Goal: Task Accomplishment & Management: Complete application form

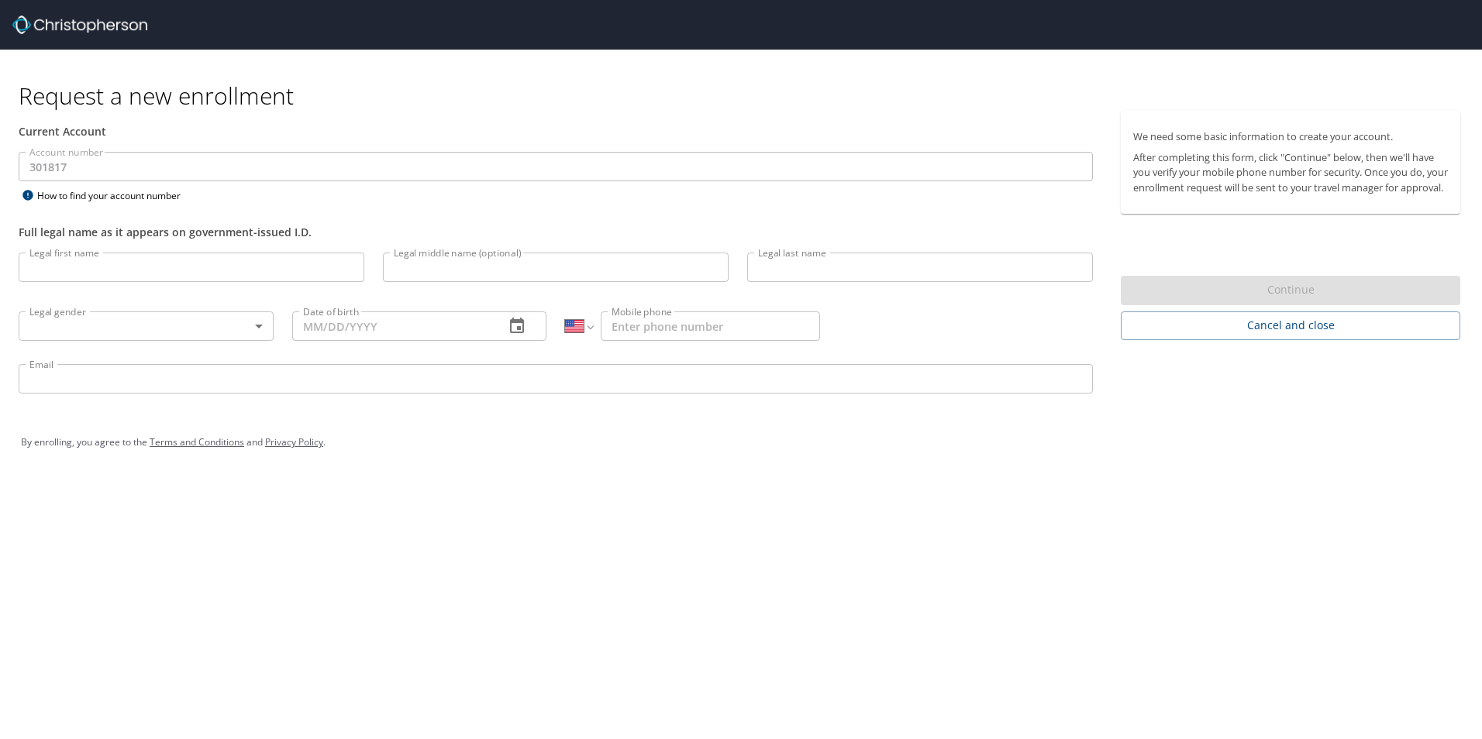
select select "US"
click at [151, 267] on input "Legal first name" at bounding box center [192, 267] width 346 height 29
type input "[PERSON_NAME]"
type input "[DATE]"
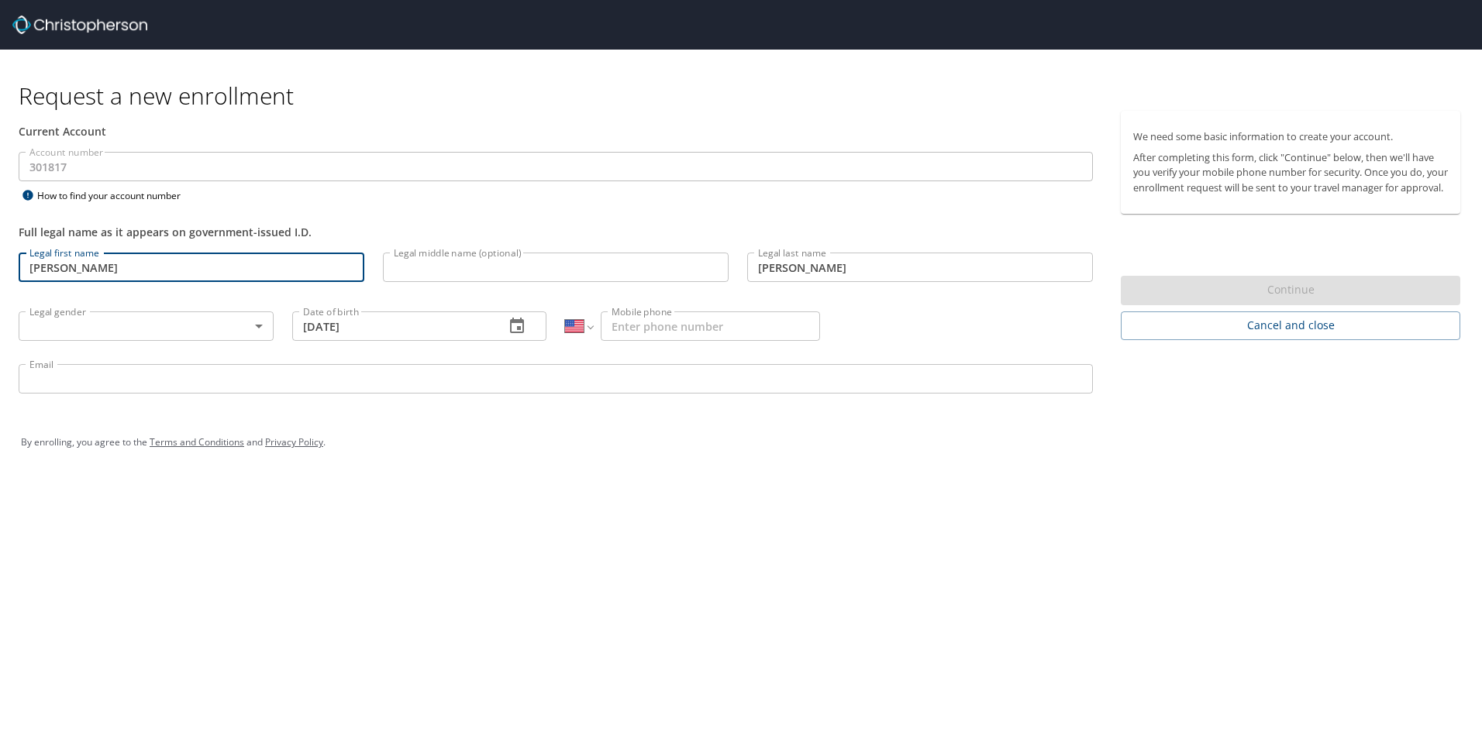
type input "[PHONE_NUMBER]"
type input "[EMAIL_ADDRESS][DOMAIN_NAME]"
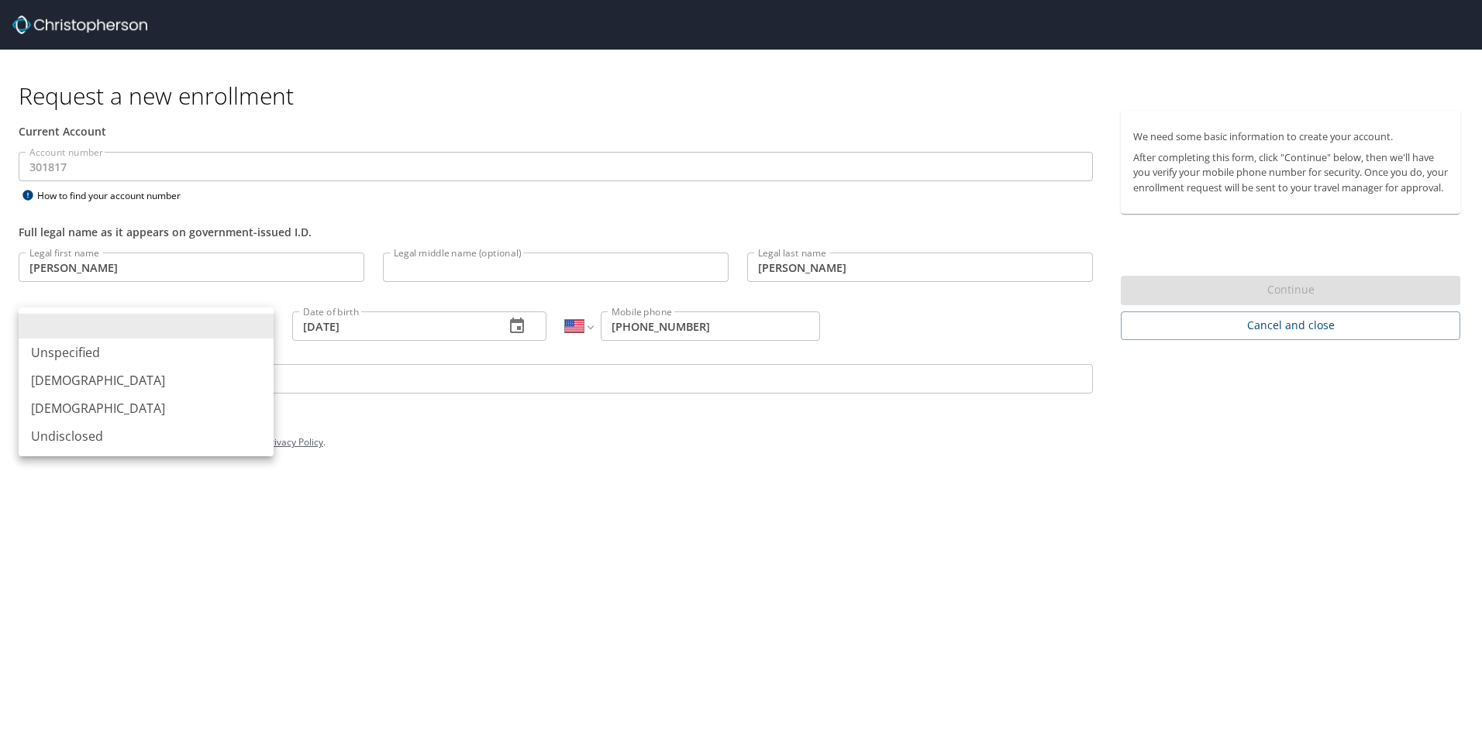
click at [263, 328] on body "Request a new enrollment Current Account Account number 301817 Account number H…" at bounding box center [741, 369] width 1482 height 739
click at [136, 411] on li "[DEMOGRAPHIC_DATA]" at bounding box center [146, 408] width 255 height 28
type input "[DEMOGRAPHIC_DATA]"
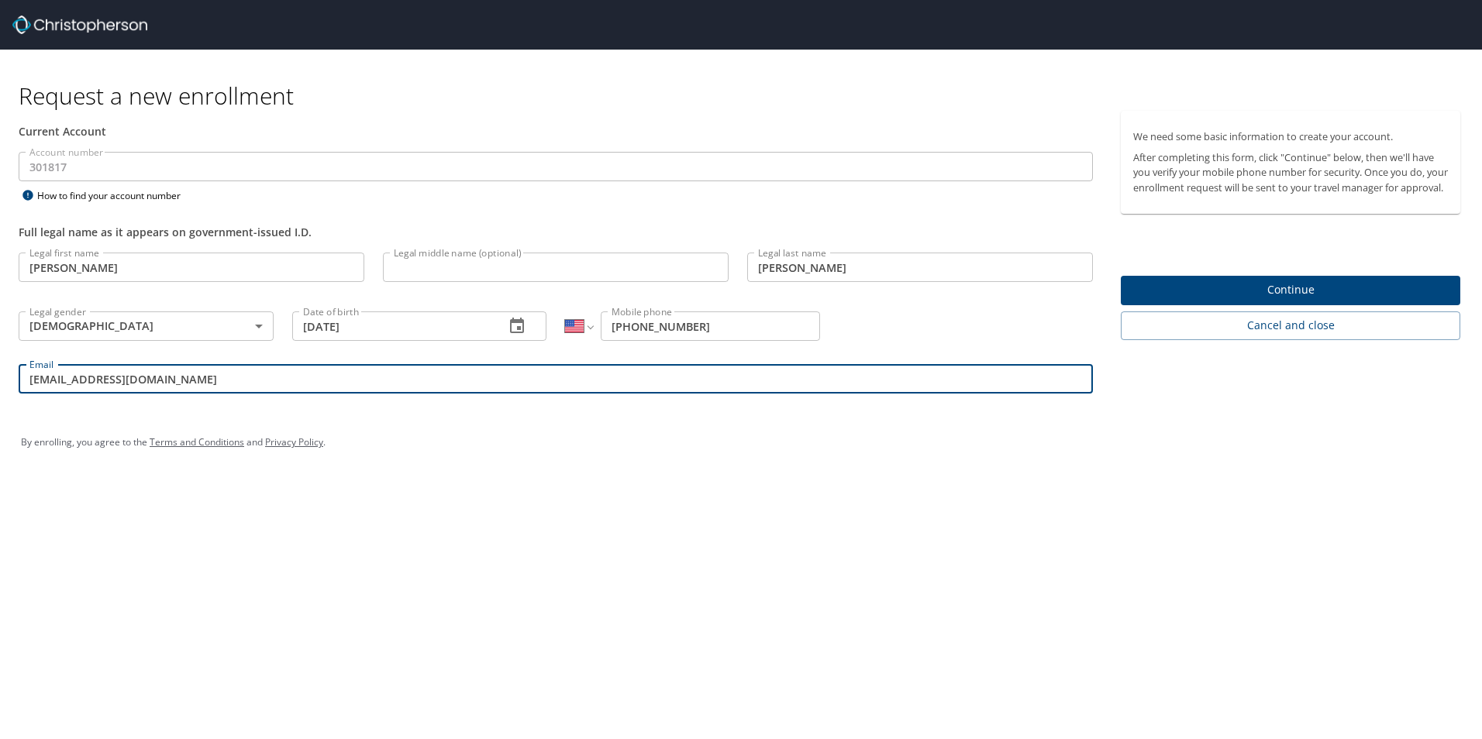
drag, startPoint x: 346, startPoint y: 384, endPoint x: 0, endPoint y: 378, distance: 346.4
click at [0, 387] on html "Request a new enrollment Current Account Account number 301817 Account number H…" at bounding box center [741, 369] width 1482 height 739
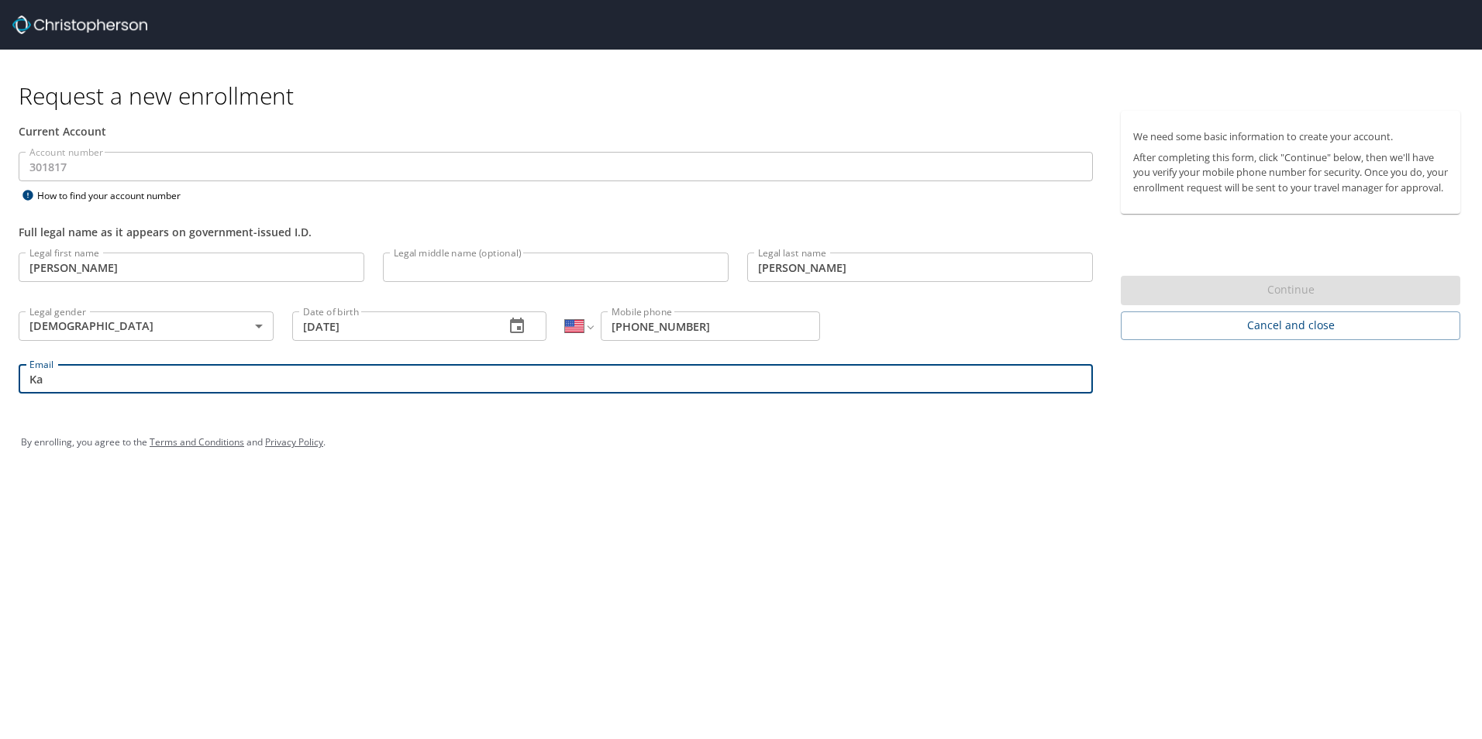
type input "K"
type input "[EMAIL_ADDRESS][DOMAIN_NAME]"
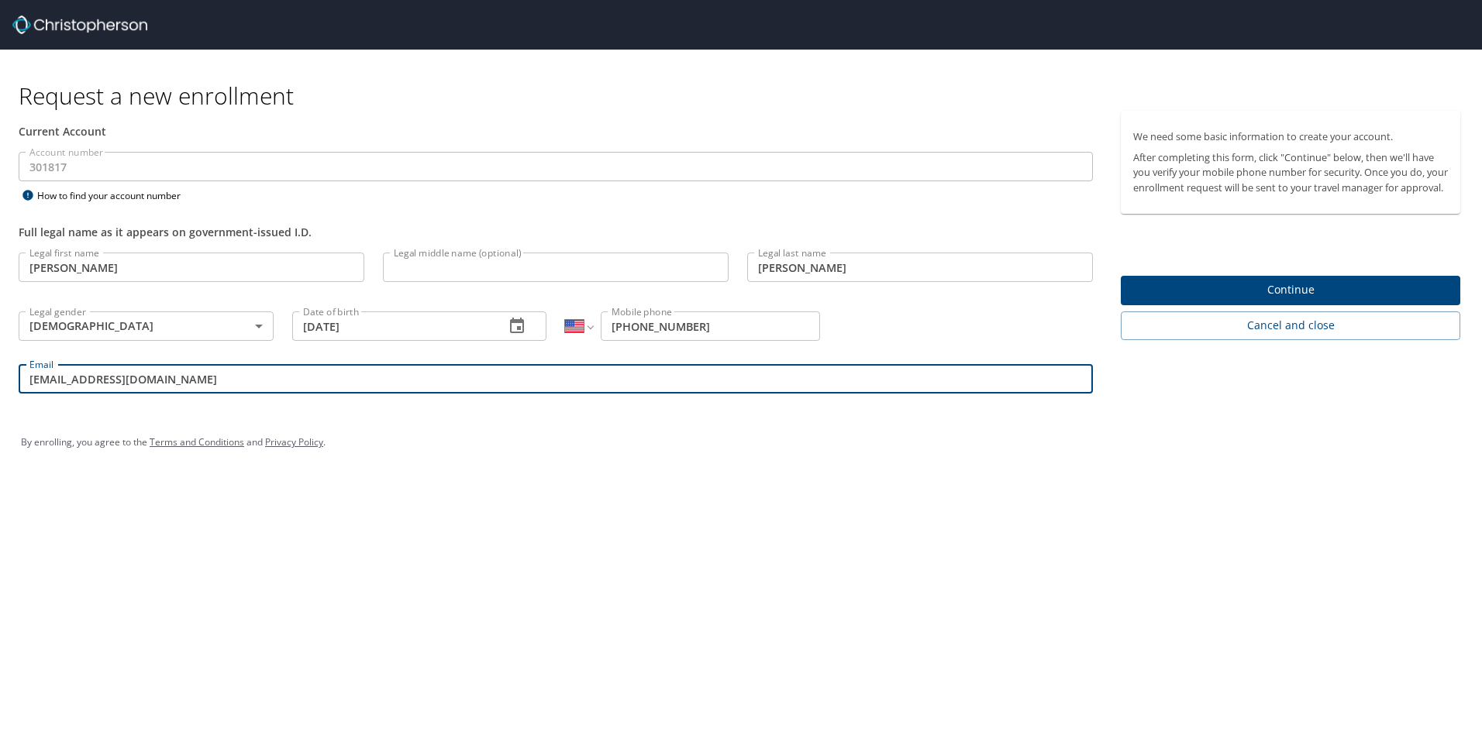
click at [1197, 300] on span "Continue" at bounding box center [1290, 290] width 315 height 19
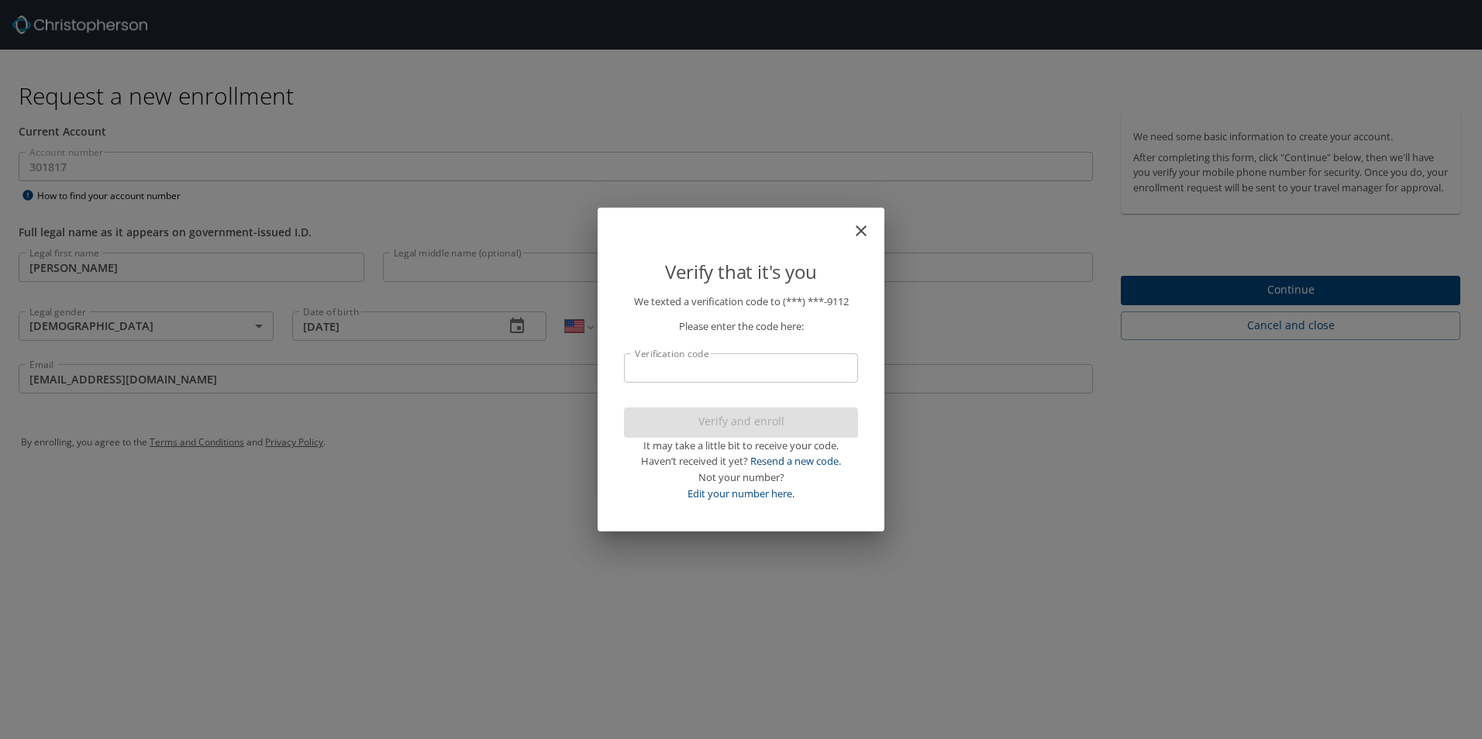
click at [684, 362] on input "Verification code" at bounding box center [741, 367] width 234 height 29
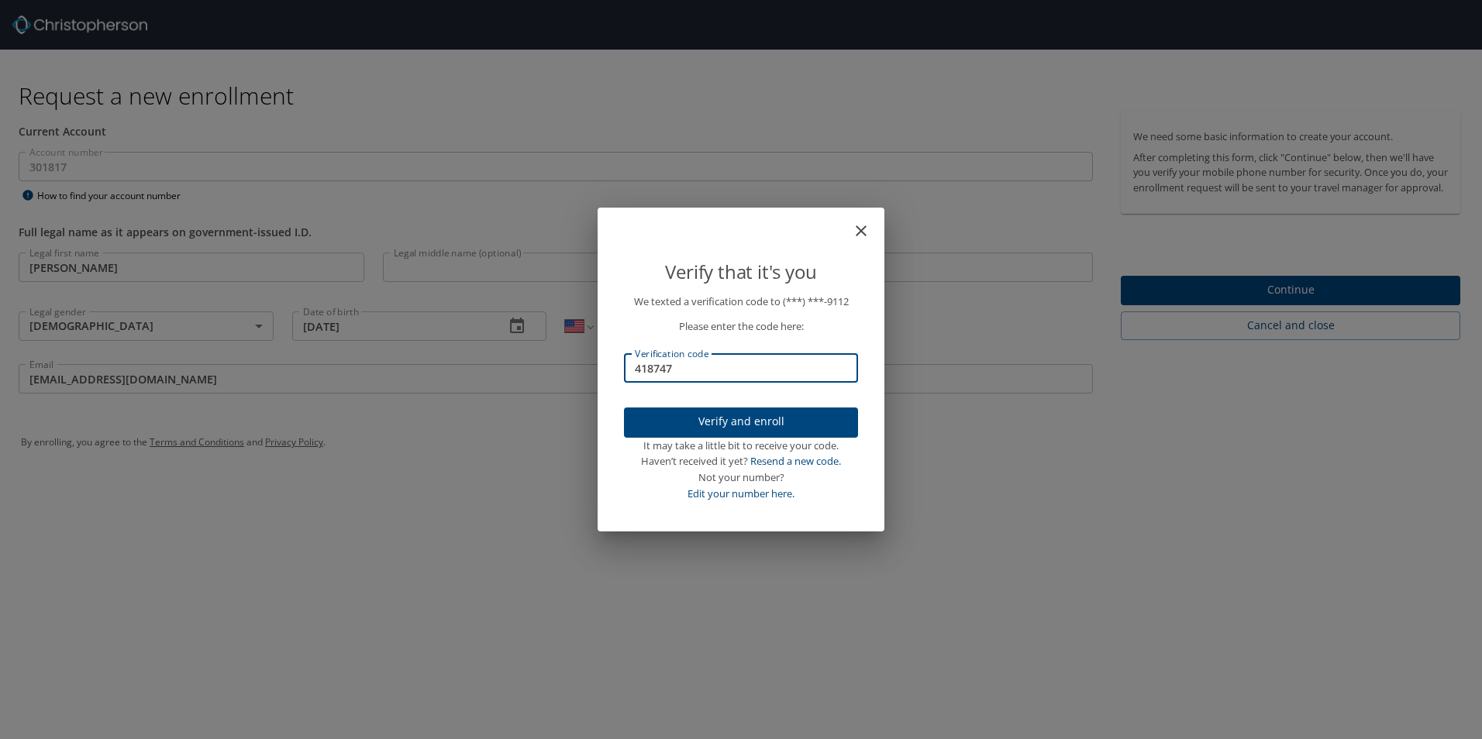
type input "418747"
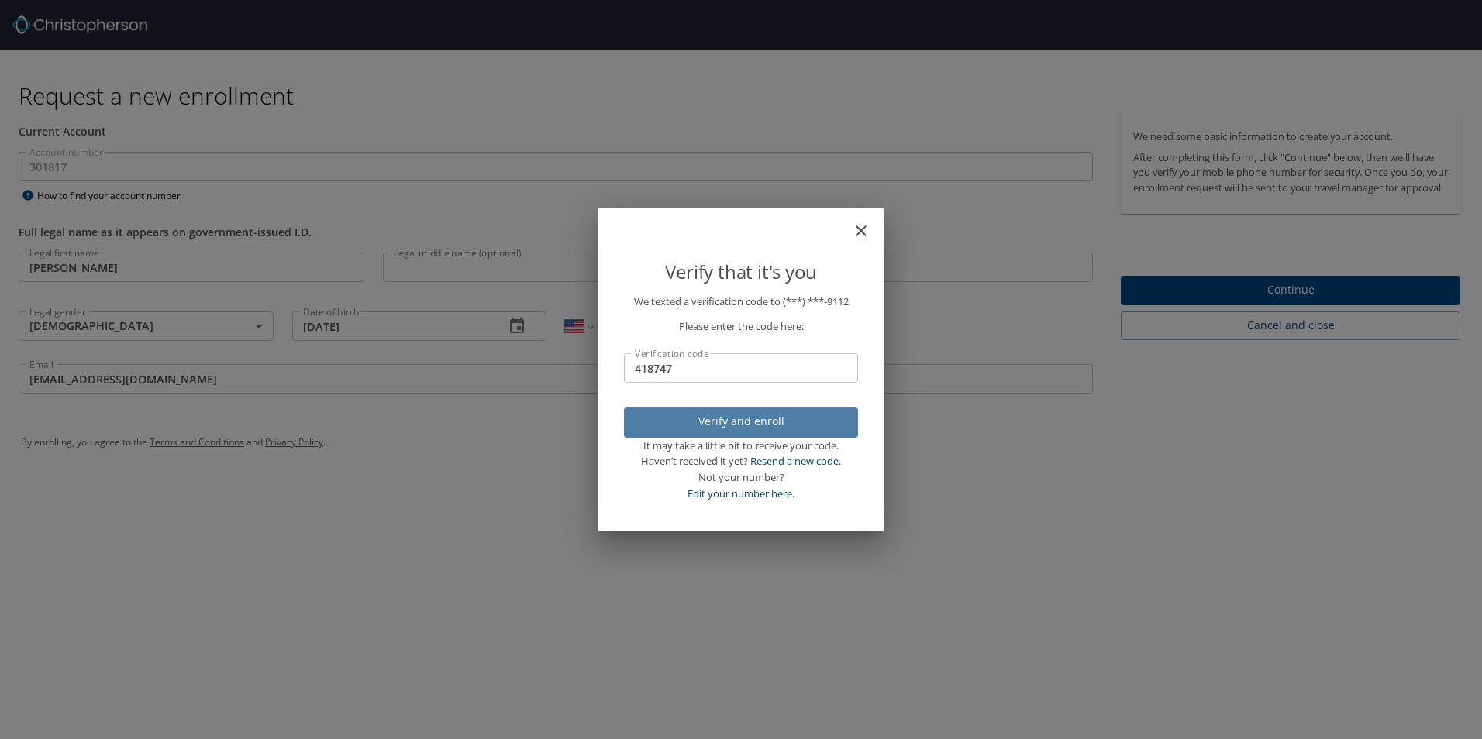
click at [746, 436] on button "Verify and enroll" at bounding box center [741, 423] width 234 height 30
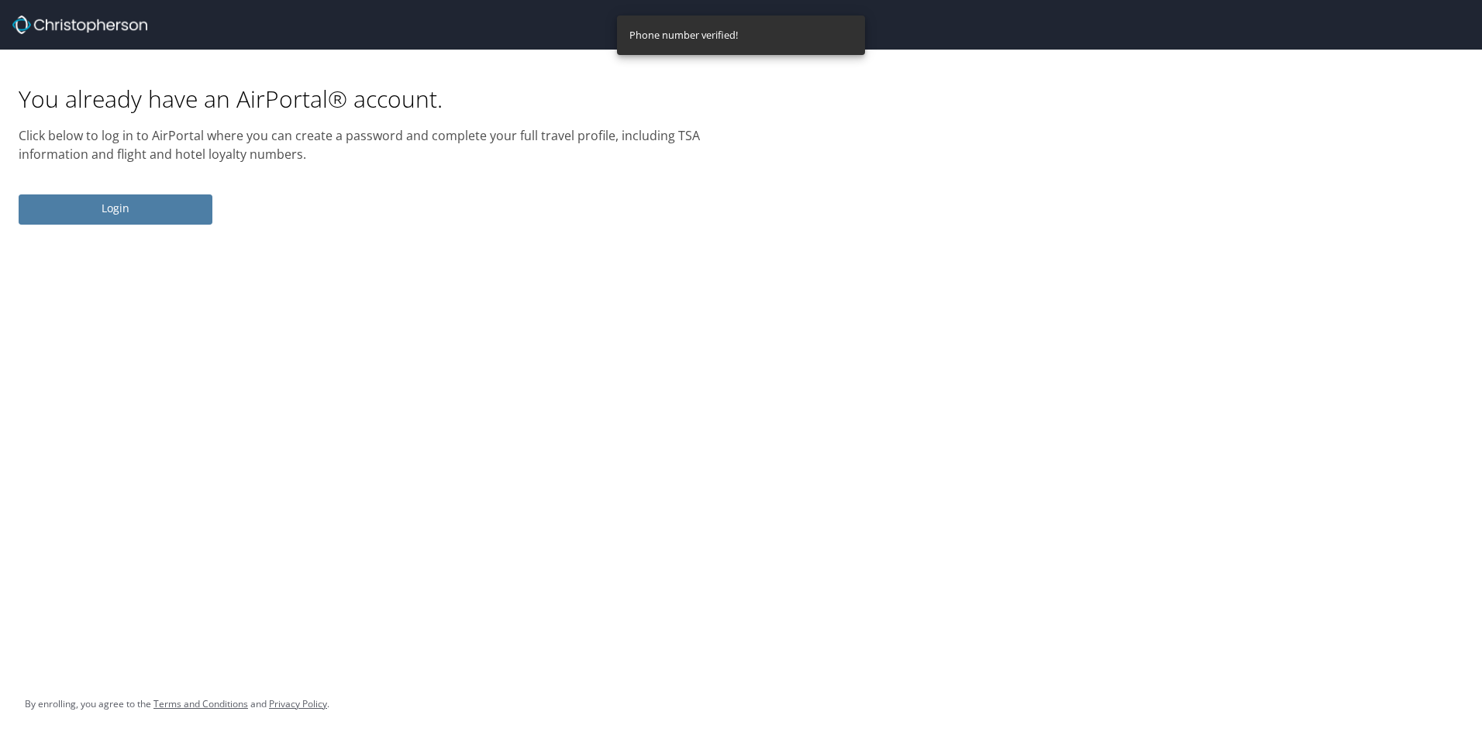
click at [142, 214] on span "Login" at bounding box center [115, 208] width 169 height 19
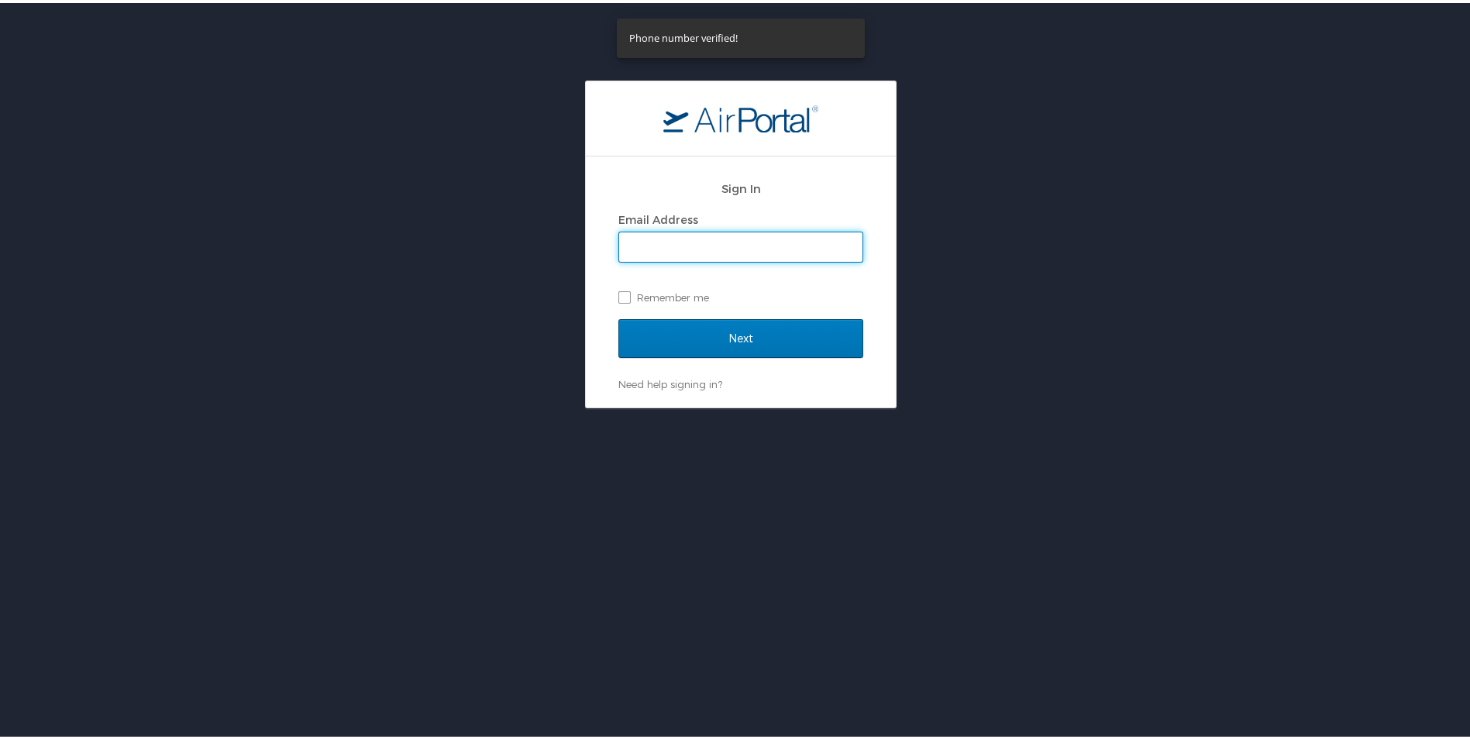
click at [684, 246] on input "Email Address" at bounding box center [740, 243] width 243 height 29
type input "[EMAIL_ADDRESS][DOMAIN_NAME]"
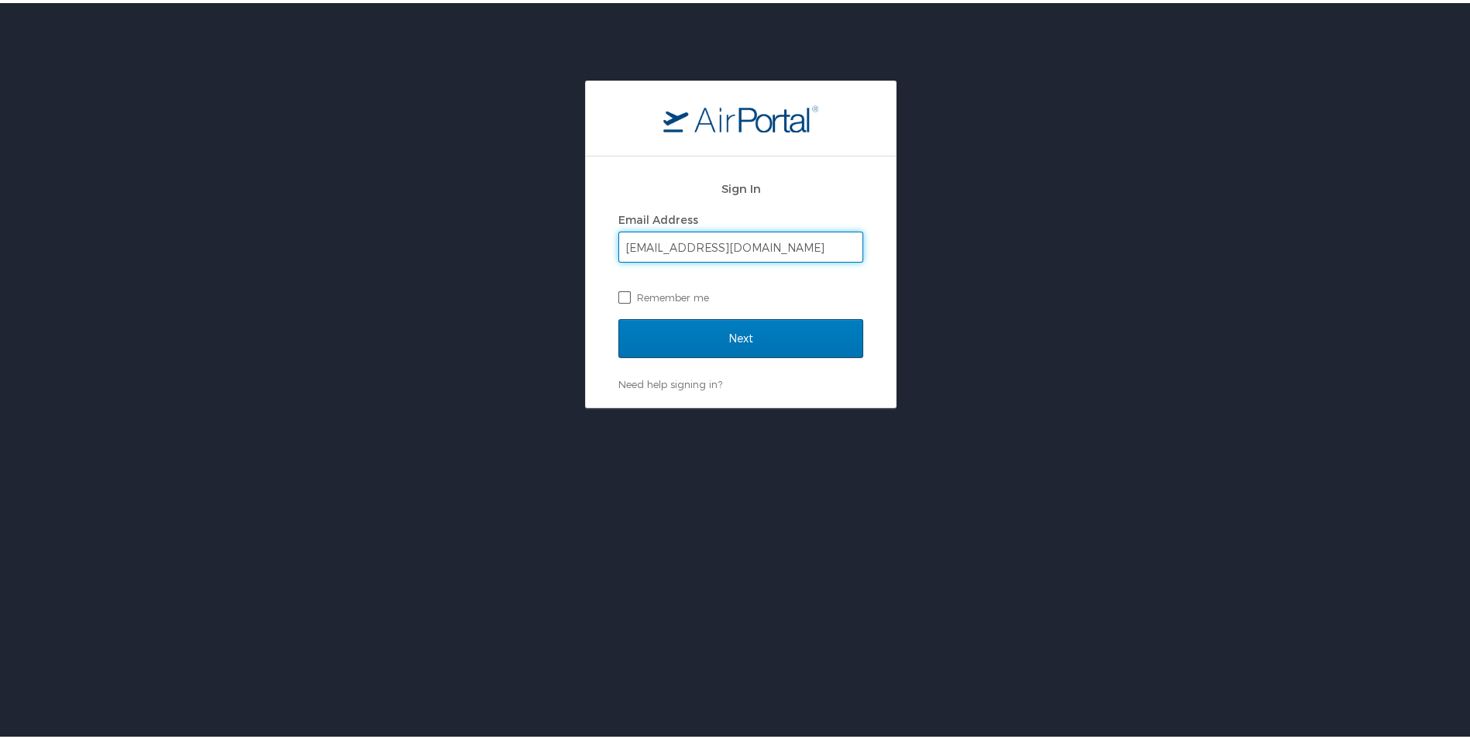
click at [618, 297] on label "Remember me" at bounding box center [740, 294] width 245 height 23
click at [618, 297] on input "Remember me" at bounding box center [623, 293] width 10 height 10
checkbox input "true"
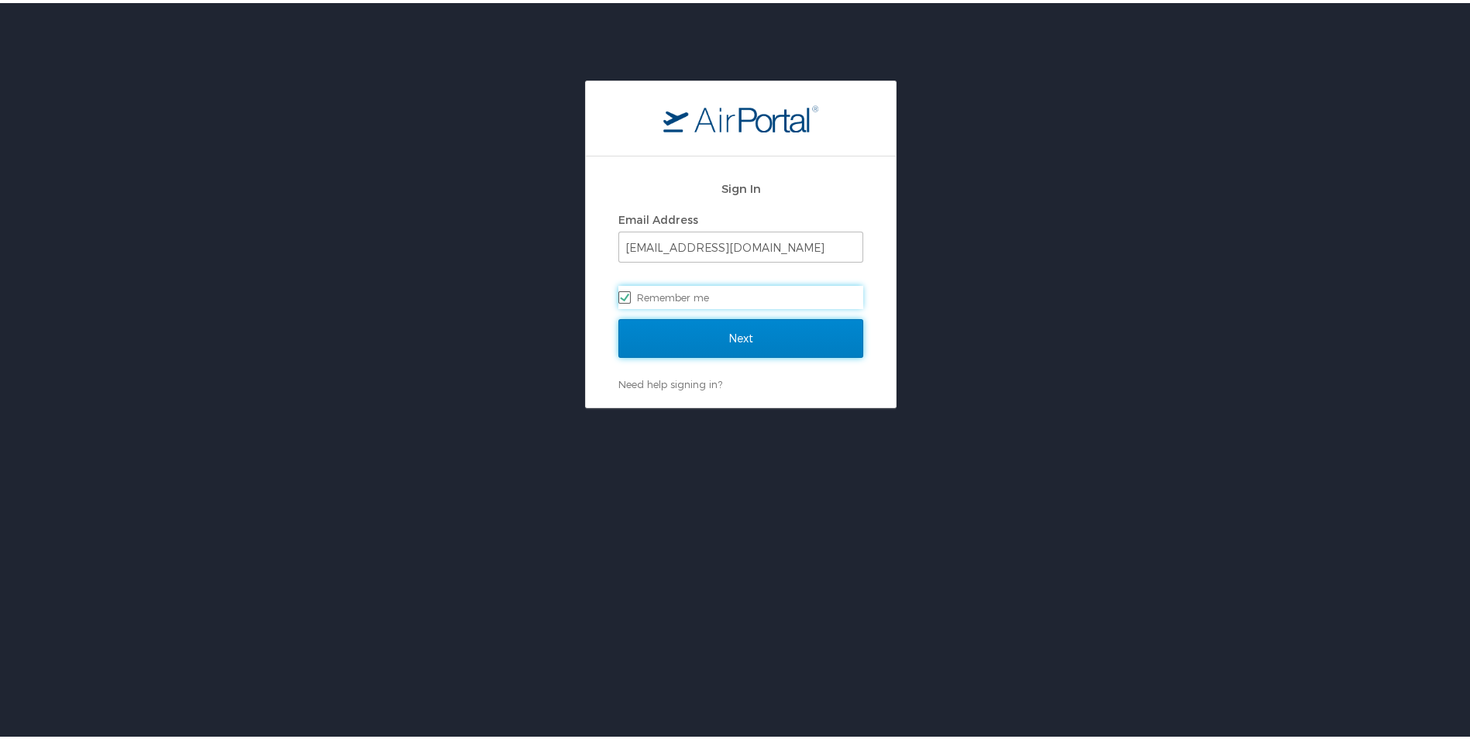
click at [686, 336] on input "Next" at bounding box center [740, 335] width 245 height 39
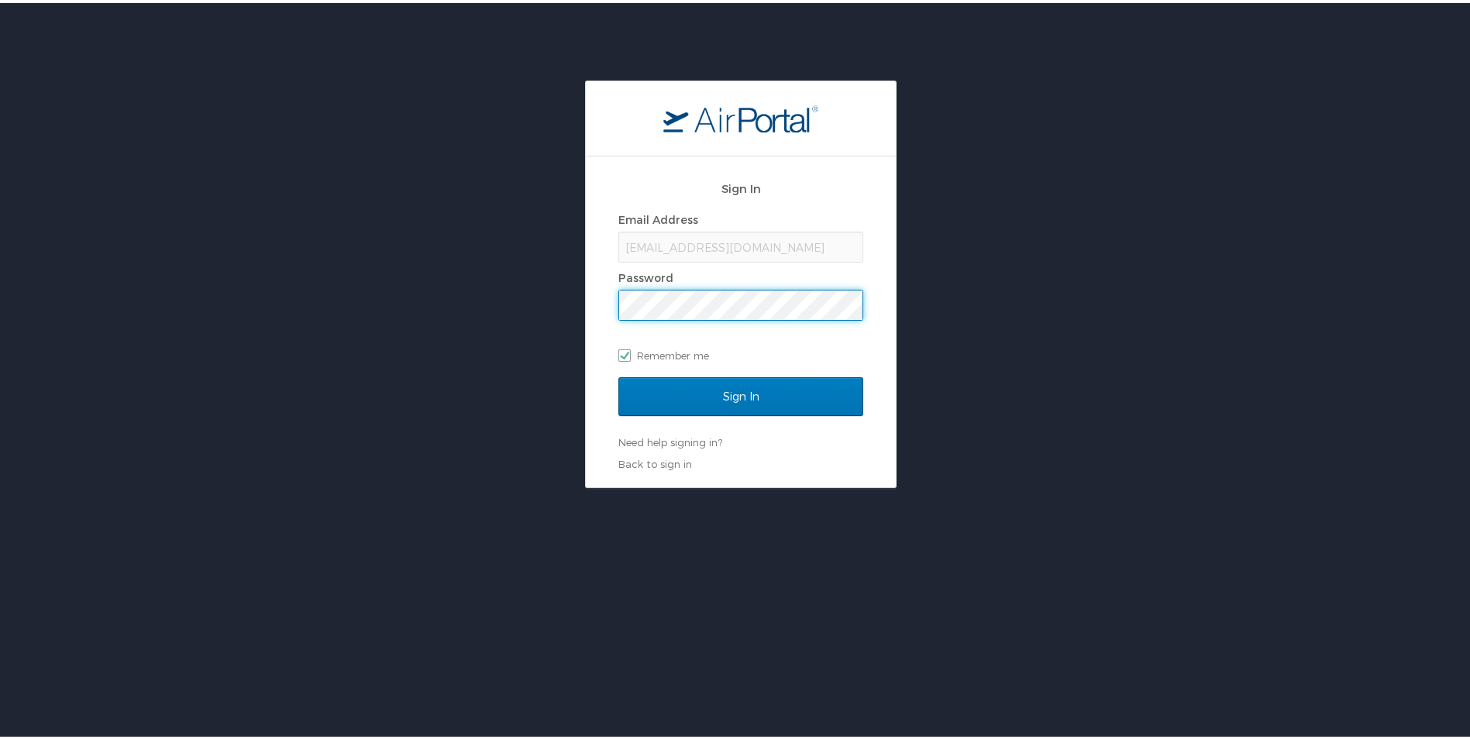
click at [618, 374] on input "Sign In" at bounding box center [740, 393] width 245 height 39
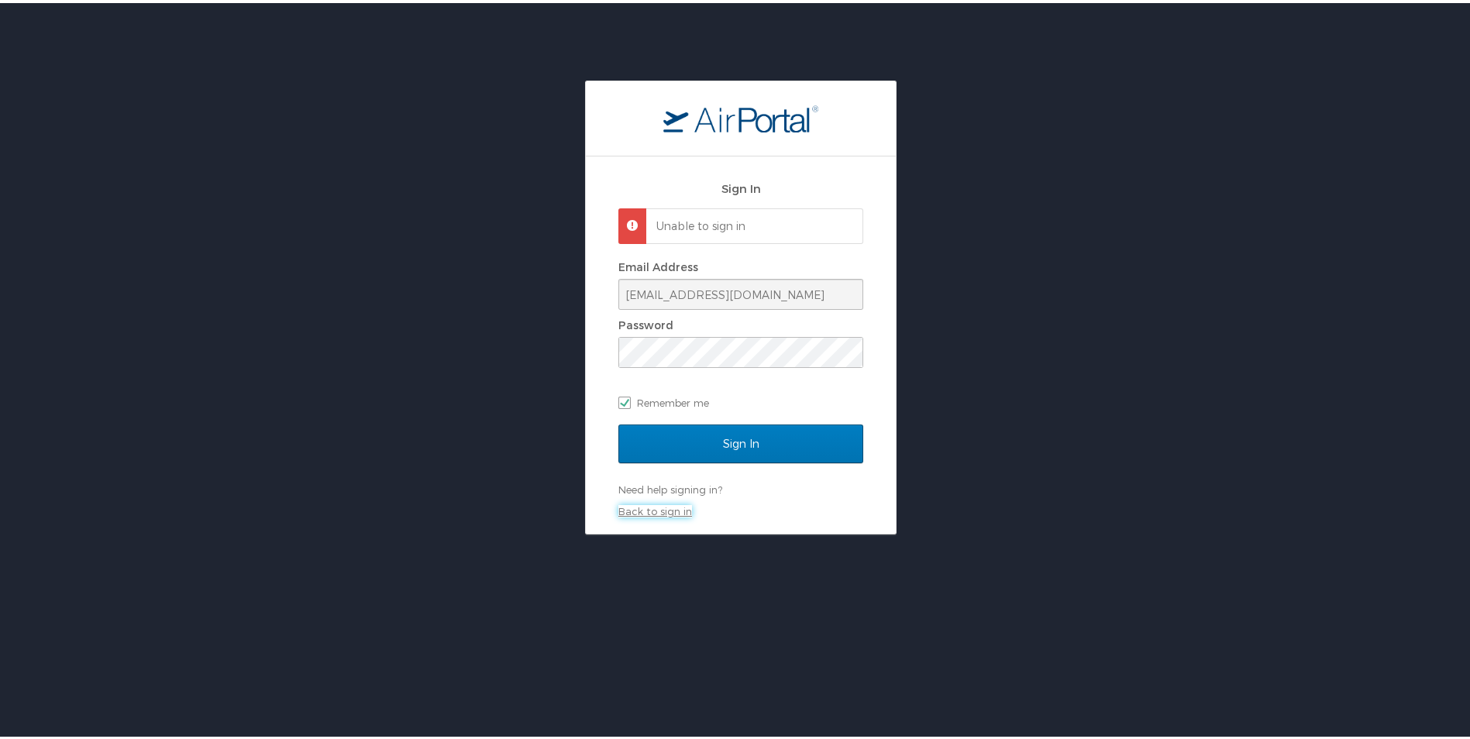
click at [673, 508] on link "Back to sign in" at bounding box center [655, 508] width 74 height 12
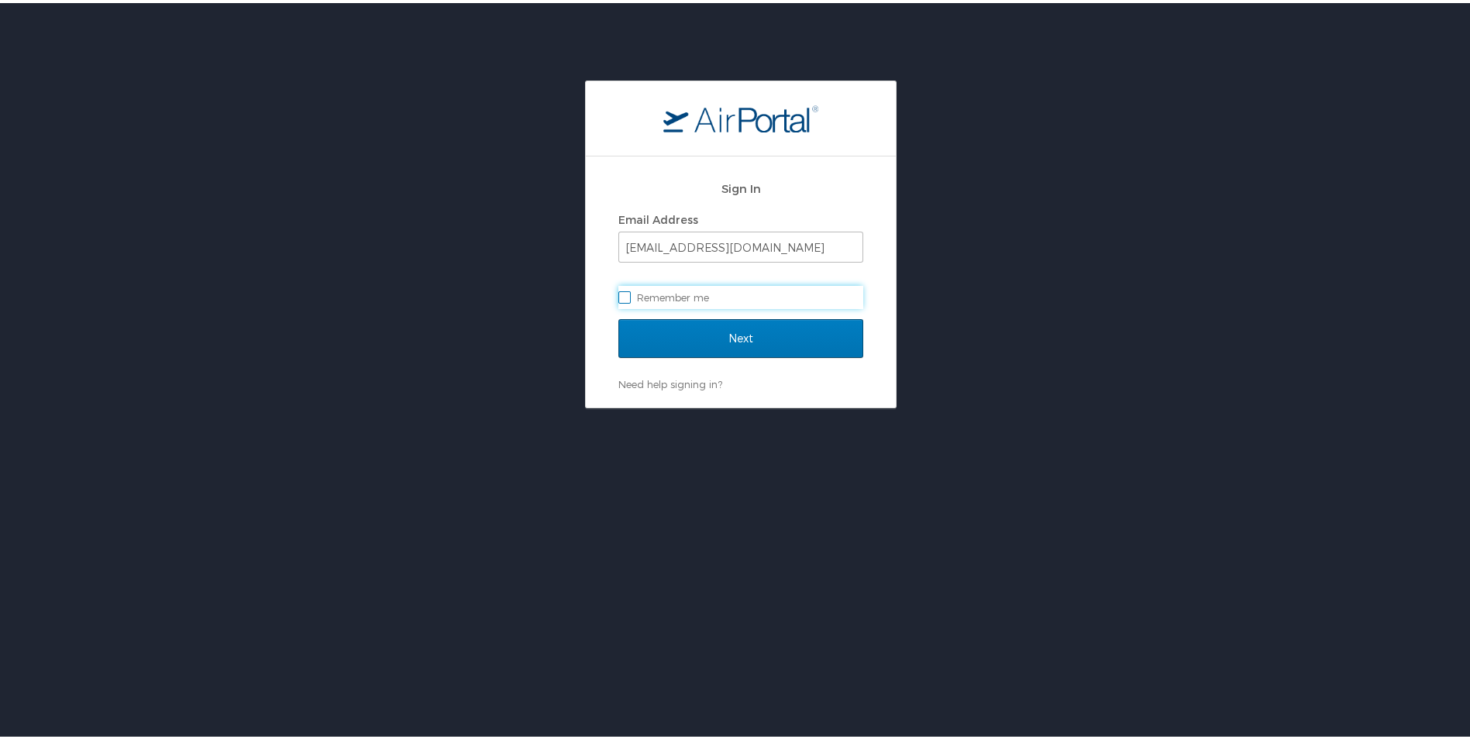
click at [626, 295] on label "Remember me" at bounding box center [740, 294] width 245 height 23
click at [626, 295] on input "Remember me" at bounding box center [623, 293] width 10 height 10
checkbox input "true"
click at [725, 337] on input "Next" at bounding box center [740, 335] width 245 height 39
